Goal: Entertainment & Leisure: Consume media (video, audio)

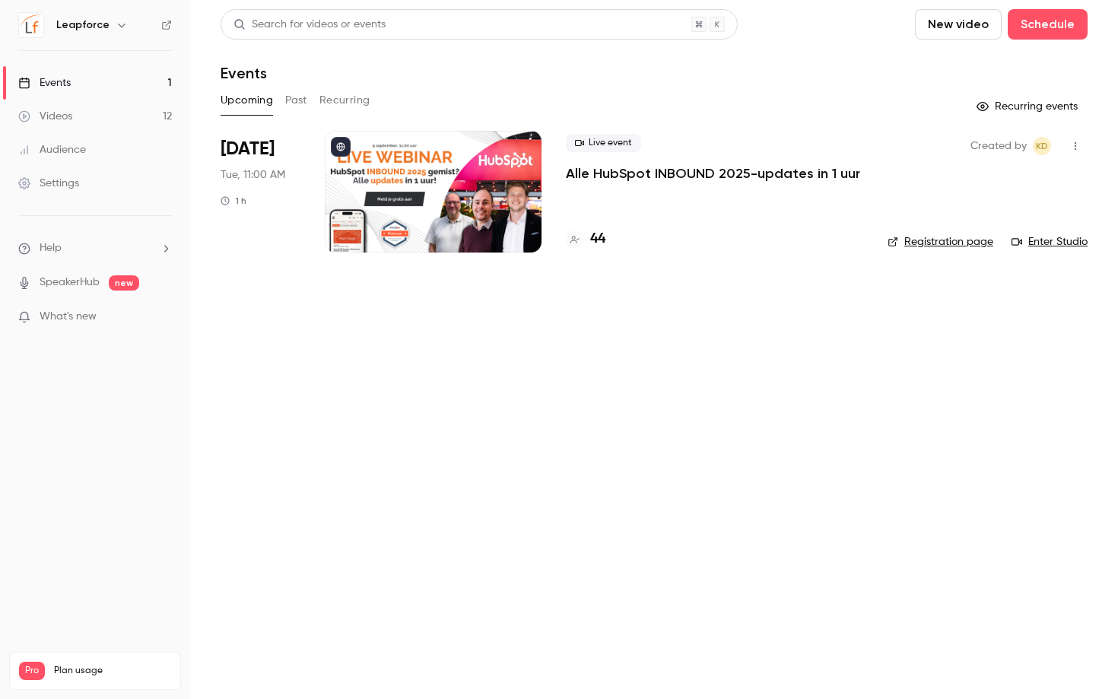
click at [610, 188] on div "Live event Alle HubSpot INBOUND 2025-updates in 1 uur 44" at bounding box center [714, 192] width 297 height 122
click at [478, 183] on div at bounding box center [433, 192] width 217 height 122
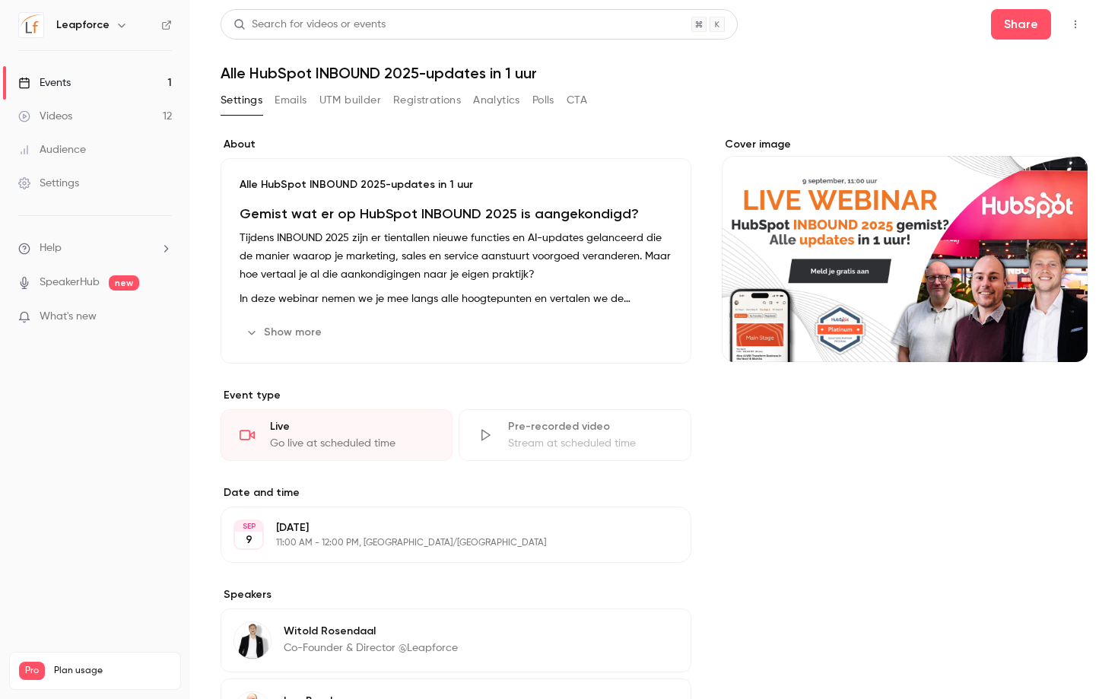
click at [1086, 37] on div "Share" at bounding box center [1039, 24] width 97 height 30
click at [1079, 21] on icon "button" at bounding box center [1076, 24] width 12 height 11
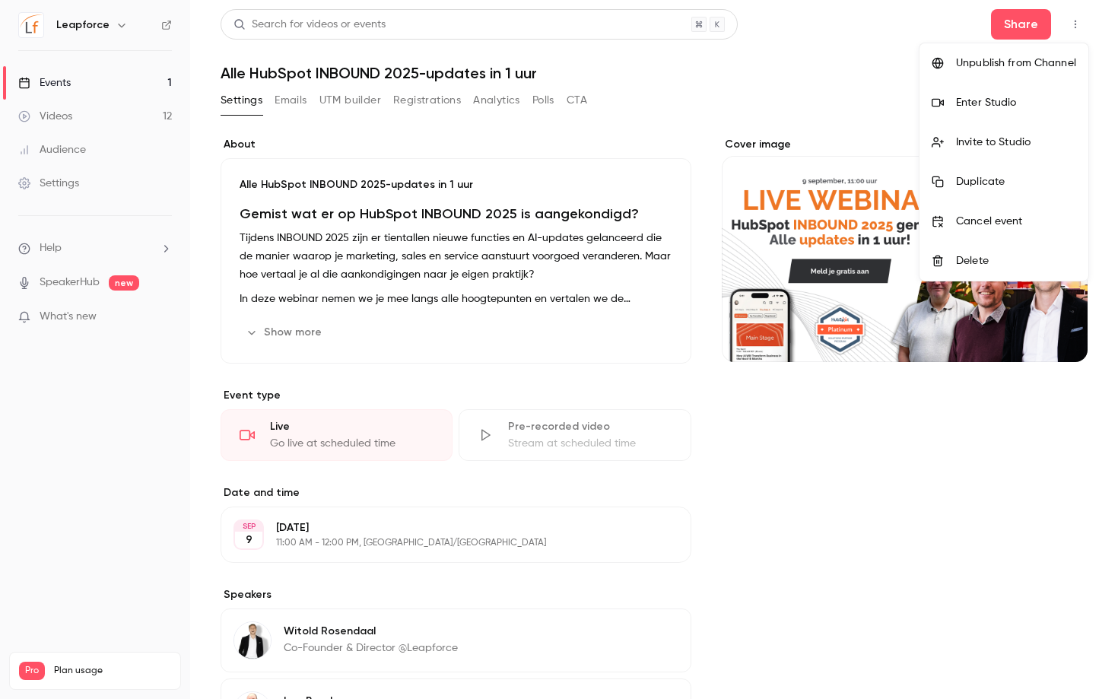
click at [1019, 109] on div "Enter Studio" at bounding box center [1016, 102] width 120 height 15
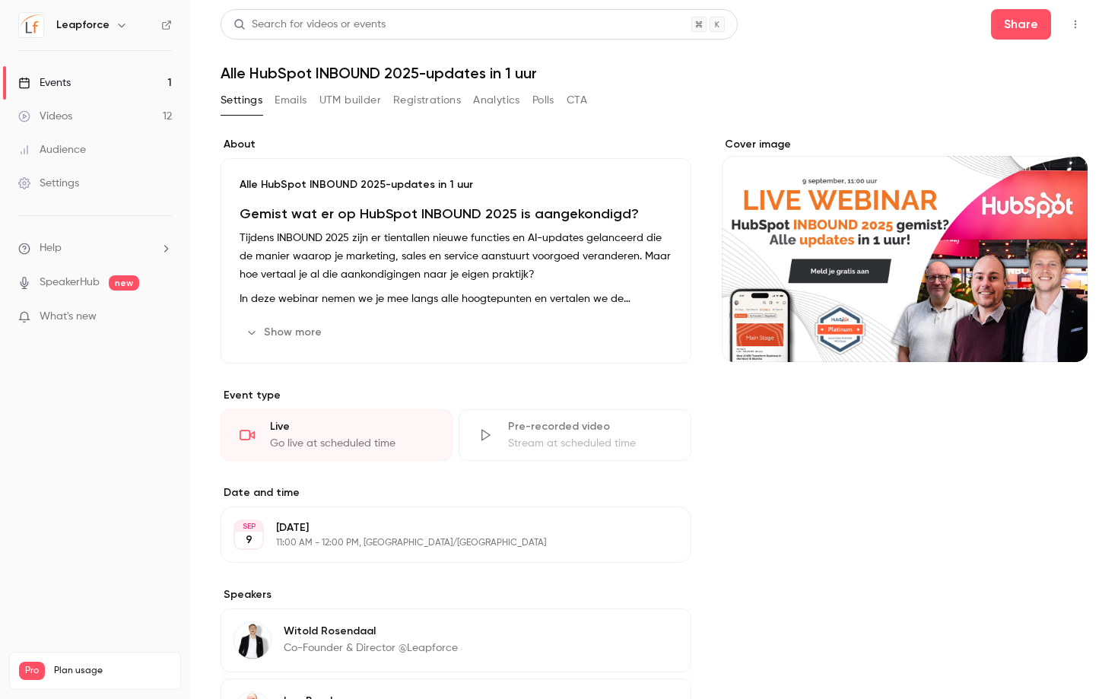
click at [134, 122] on link "Videos 12" at bounding box center [95, 116] width 190 height 33
